Goal: Book appointment/travel/reservation

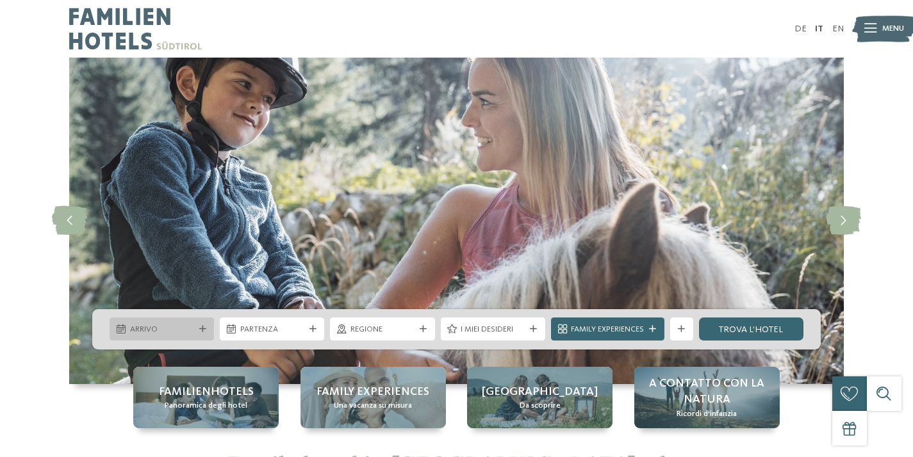
click at [182, 336] on div "Arrivo" at bounding box center [162, 329] width 104 height 23
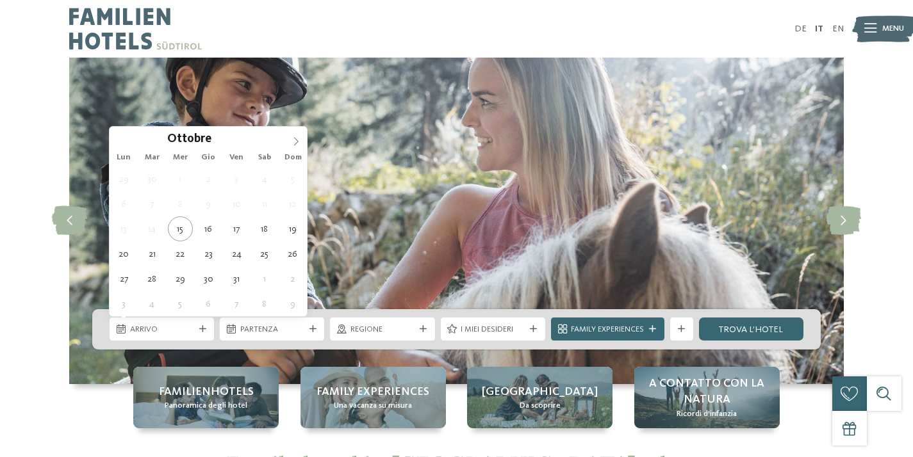
click at [291, 141] on span at bounding box center [296, 138] width 22 height 22
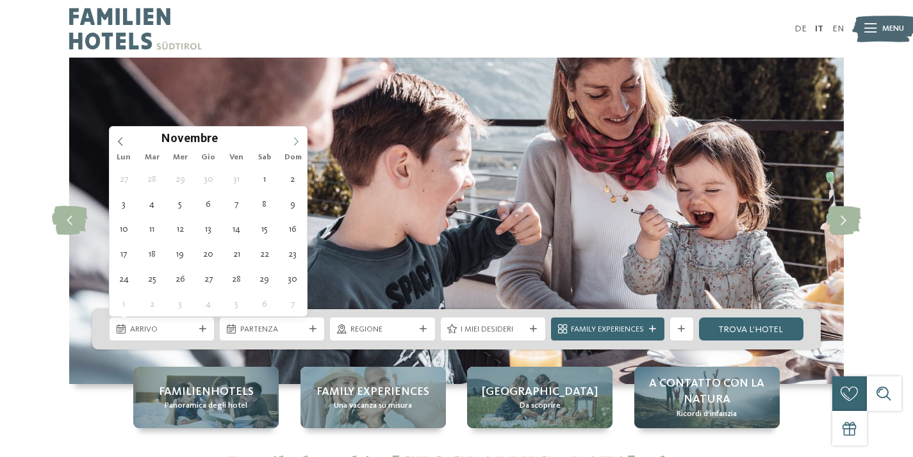
click at [293, 145] on icon at bounding box center [295, 141] width 9 height 9
type div "[DATE]"
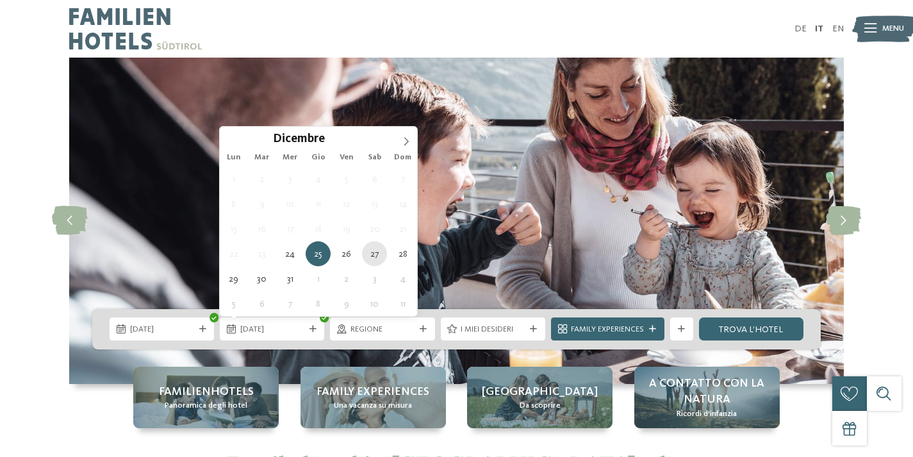
type div "[DATE]"
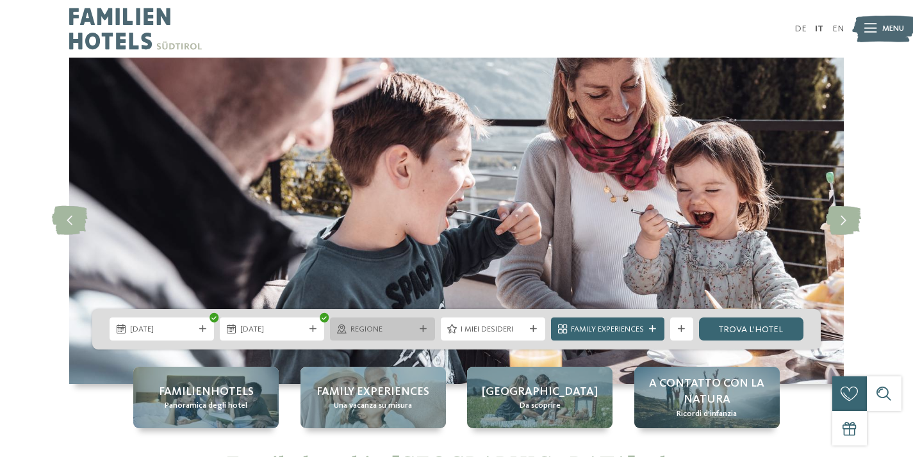
click at [403, 334] on span "Regione" at bounding box center [382, 330] width 64 height 12
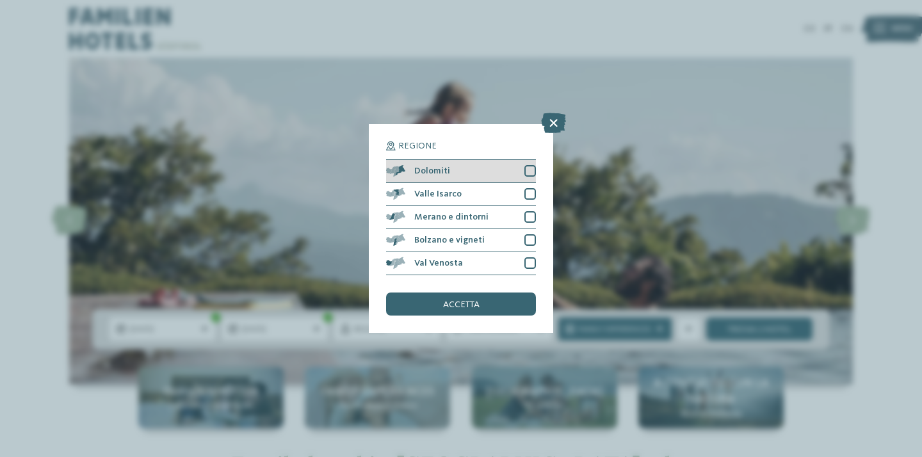
click at [479, 175] on div "Dolomiti" at bounding box center [461, 171] width 150 height 23
click at [487, 302] on div "accetta" at bounding box center [461, 304] width 150 height 23
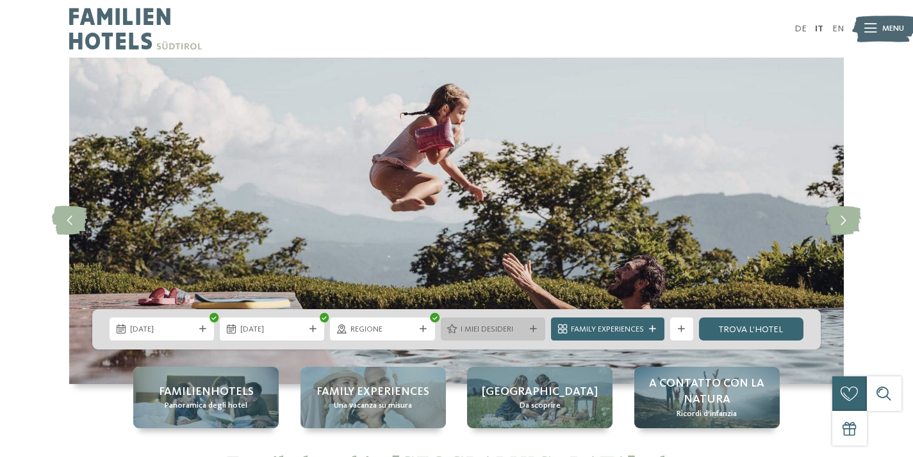
click at [489, 332] on span "I miei desideri" at bounding box center [492, 330] width 64 height 12
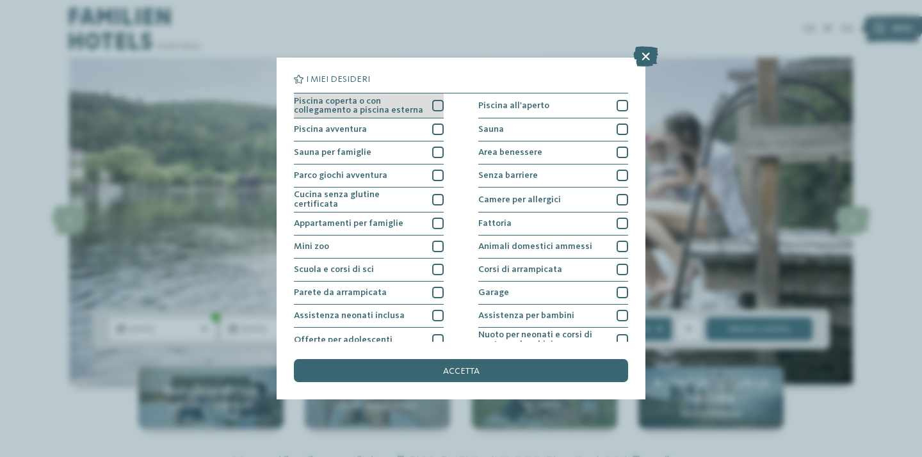
click at [373, 101] on span "Piscina coperta o con collegamento a piscina esterna" at bounding box center [359, 106] width 130 height 19
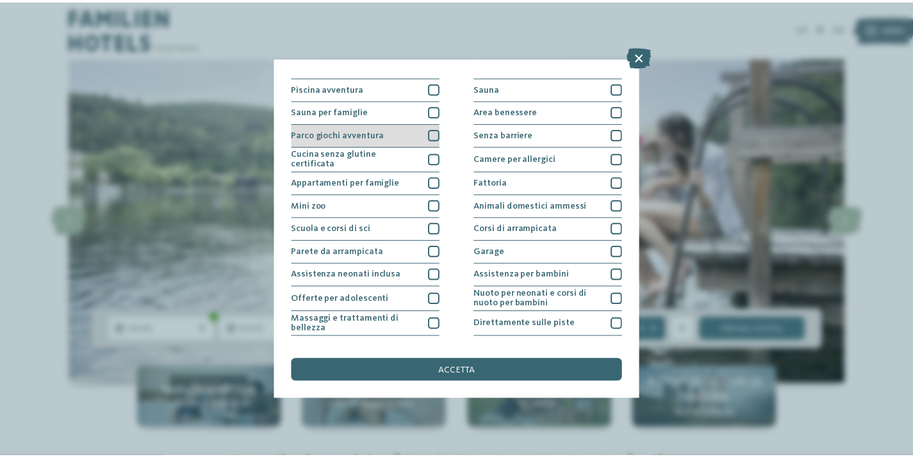
scroll to position [42, 0]
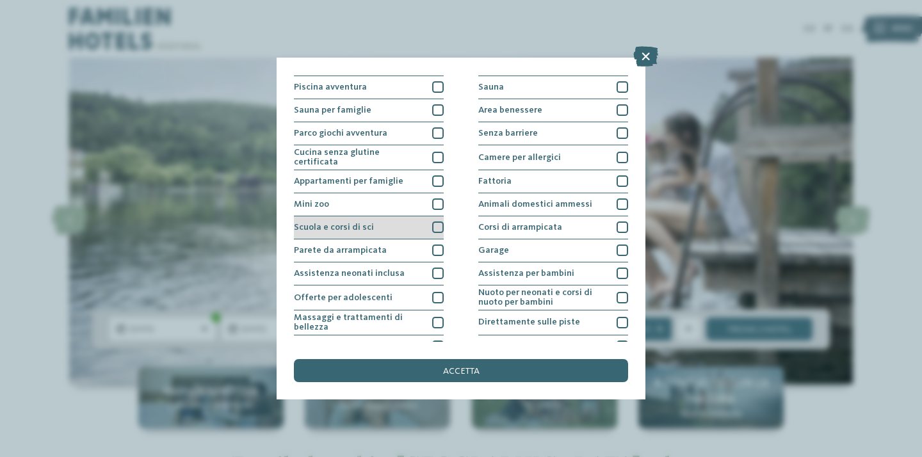
click at [377, 225] on div "Scuola e corsi di sci" at bounding box center [369, 227] width 150 height 23
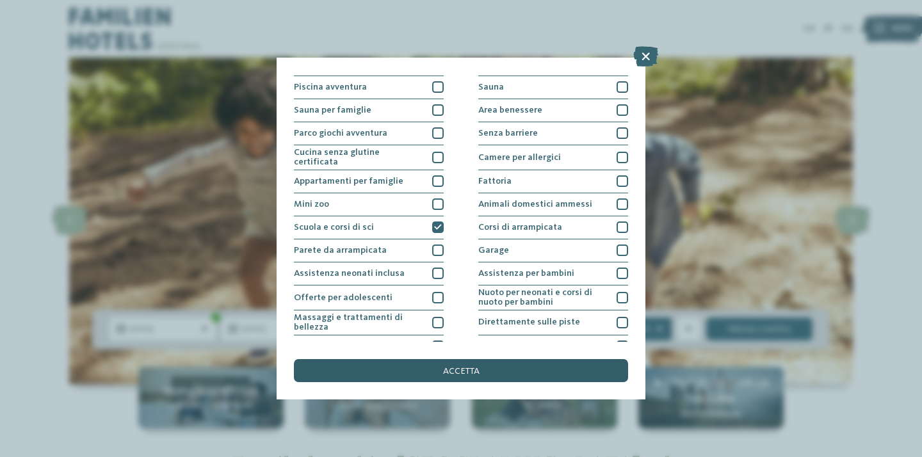
click at [380, 373] on div "accetta" at bounding box center [461, 370] width 334 height 23
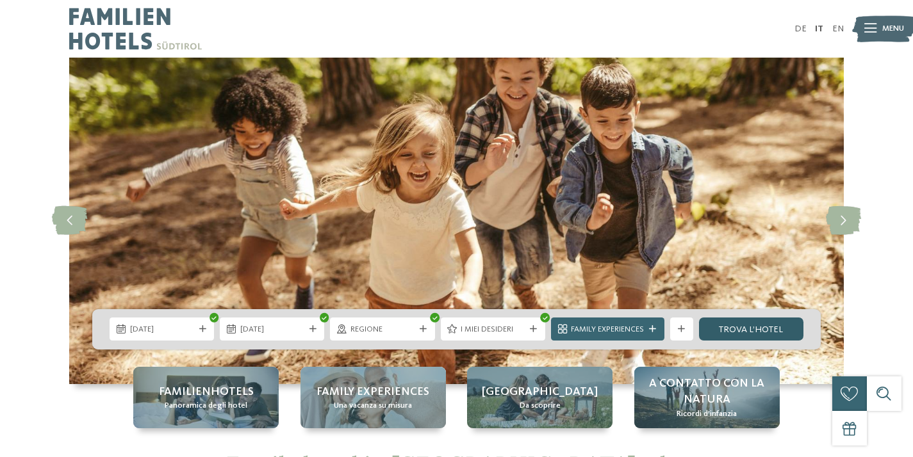
click at [759, 326] on link "trova l’hotel" at bounding box center [751, 329] width 104 height 23
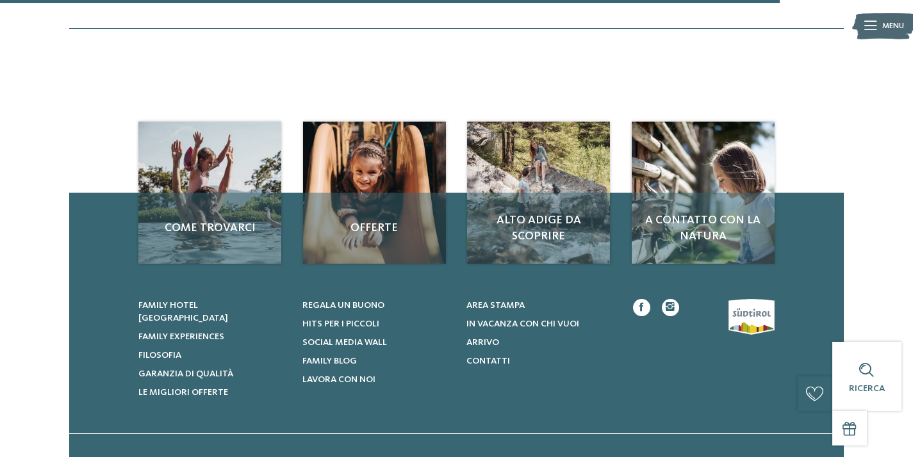
scroll to position [1220, 0]
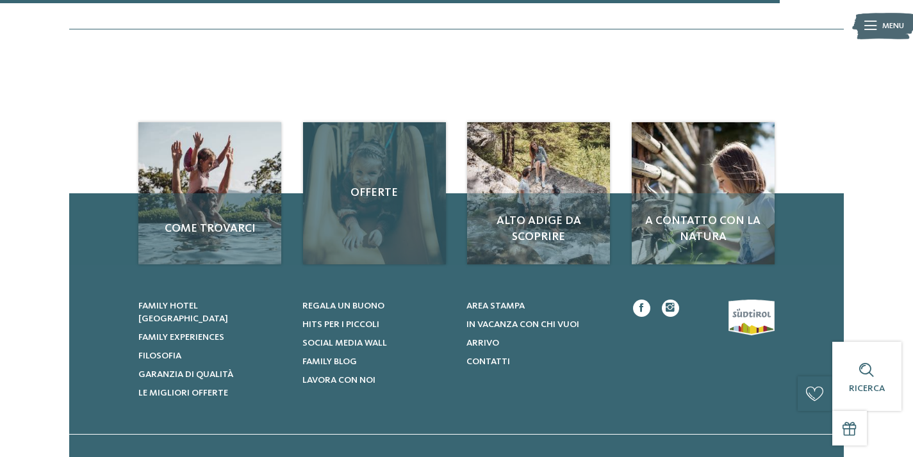
click at [386, 218] on div "Offerte" at bounding box center [374, 193] width 143 height 143
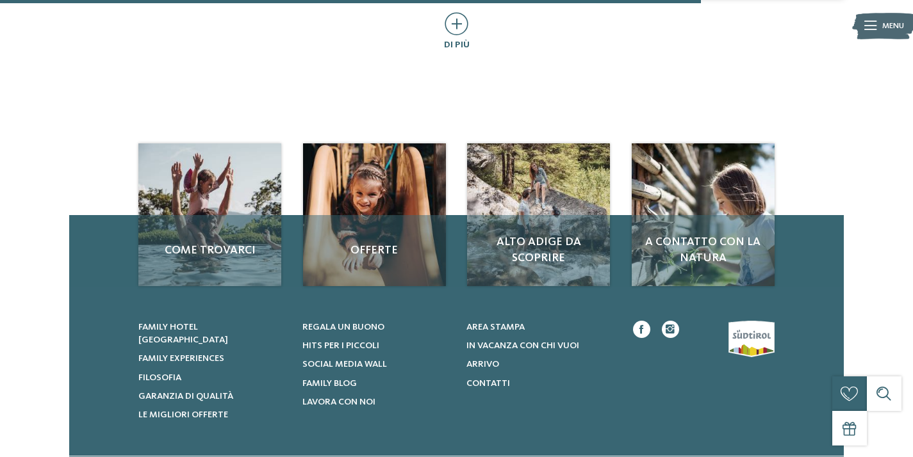
scroll to position [852, 0]
